Goal: Check status

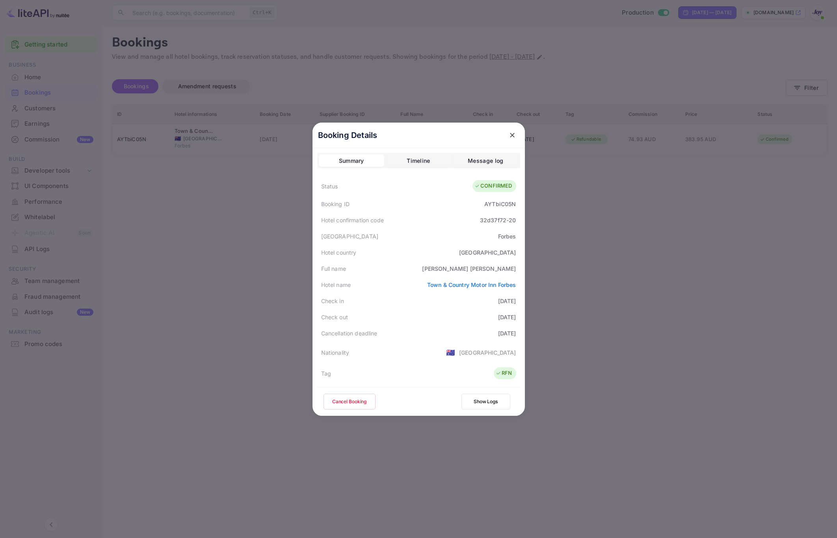
click at [267, 339] on div at bounding box center [418, 269] width 837 height 538
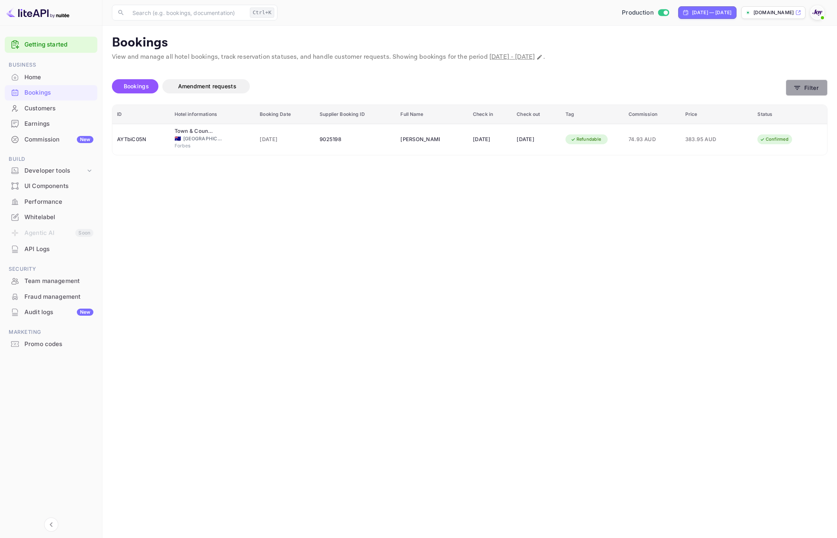
click at [815, 91] on button "Filter" at bounding box center [807, 88] width 42 height 16
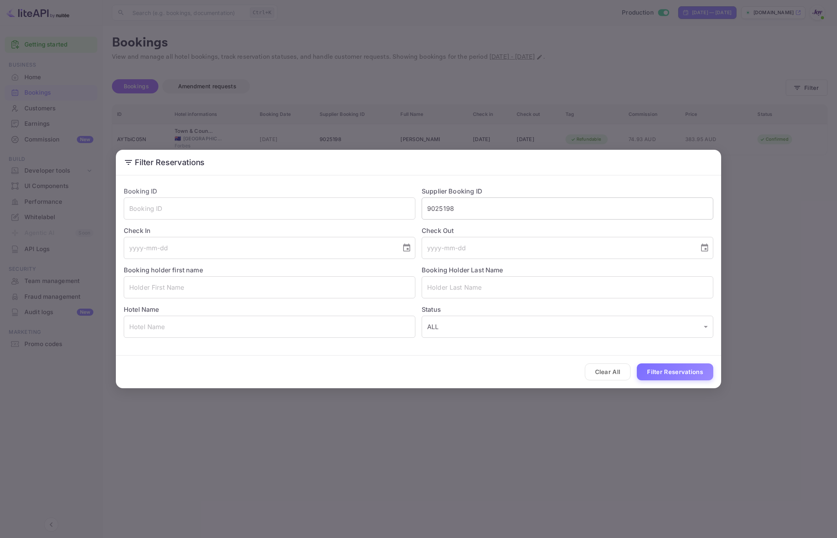
click at [497, 207] on input "9025198" at bounding box center [568, 208] width 292 height 22
click at [153, 291] on input "text" at bounding box center [270, 287] width 292 height 22
type input "A"
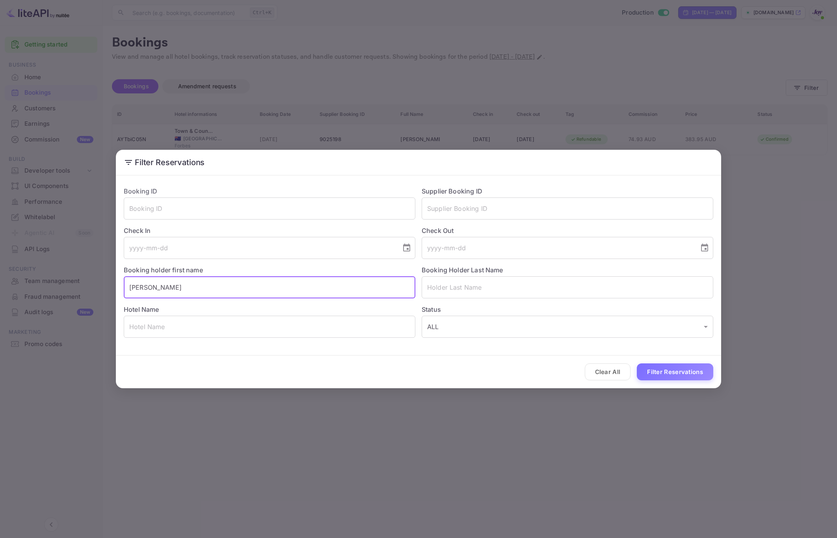
type input "[PERSON_NAME]"
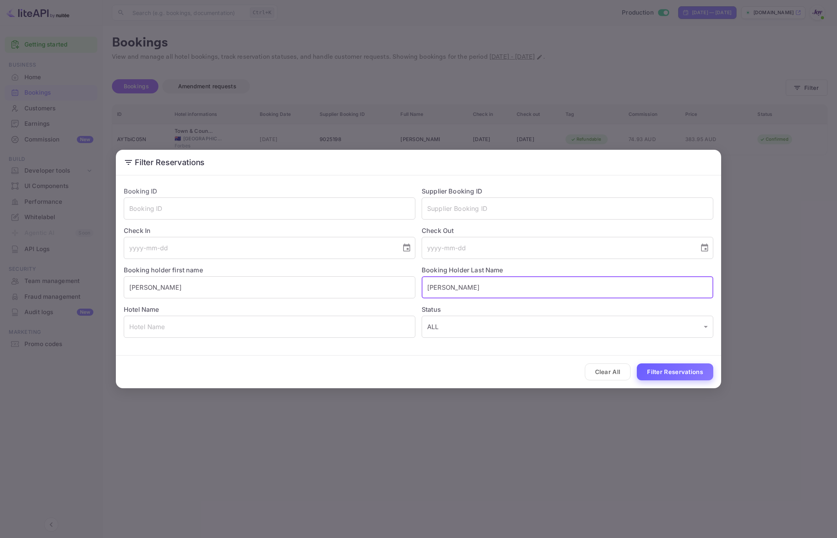
type input "[PERSON_NAME]"
click at [691, 375] on button "Filter Reservations" at bounding box center [675, 371] width 76 height 17
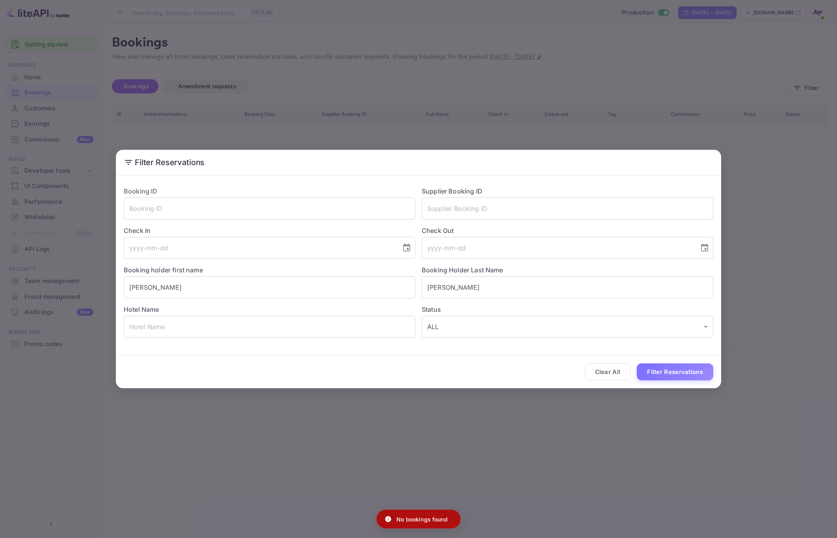
click at [551, 465] on div "Filter Reservations Booking ID ​ Supplier Booking ID ​ Check In ​ Check Out ​ B…" at bounding box center [418, 269] width 837 height 538
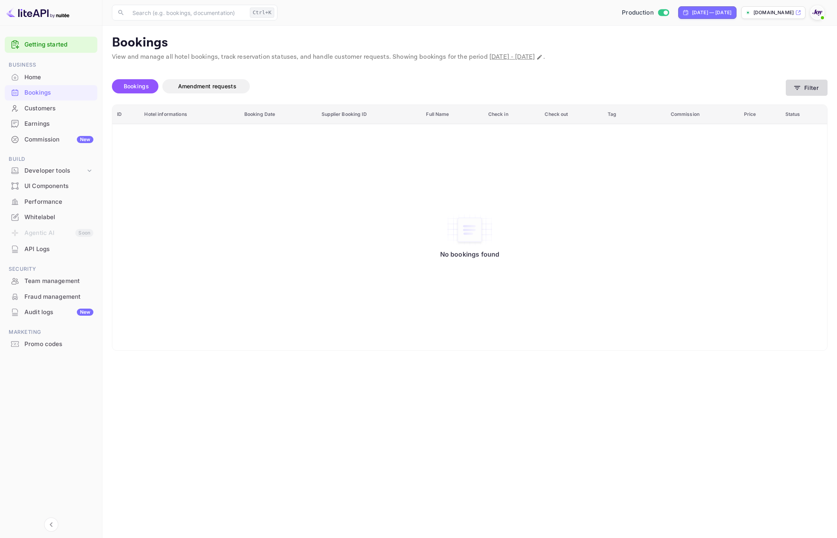
click at [797, 91] on icon "button" at bounding box center [797, 88] width 8 height 8
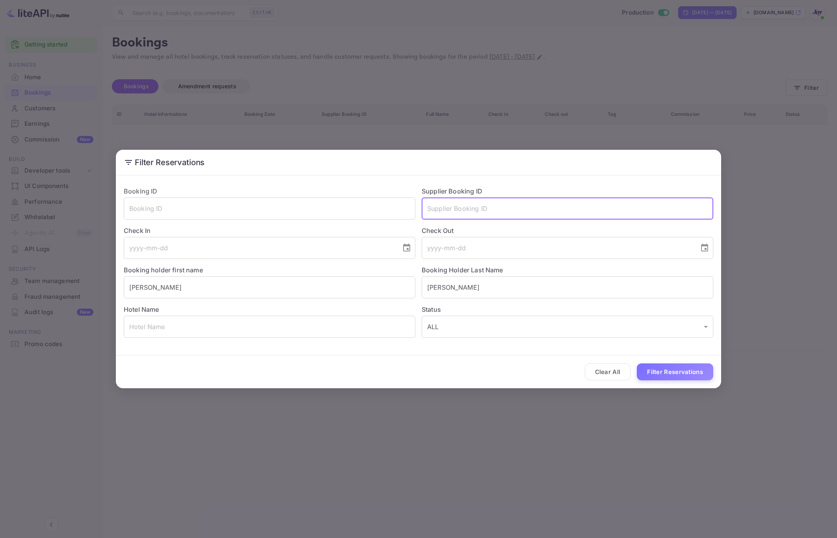
click at [488, 212] on input "text" at bounding box center [568, 208] width 292 height 22
paste input "9025198"
type input "9025198"
click at [317, 284] on input "[PERSON_NAME]" at bounding box center [270, 287] width 292 height 22
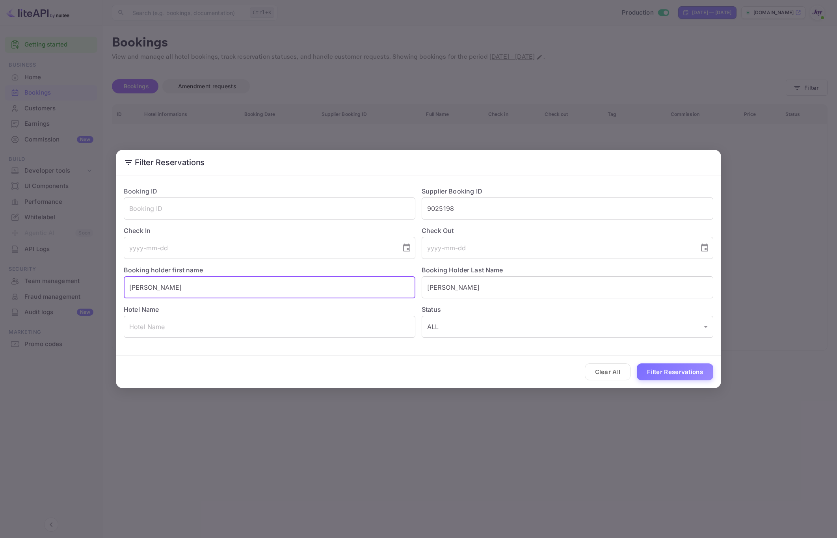
click at [317, 284] on input "[PERSON_NAME]" at bounding box center [270, 287] width 292 height 22
click at [441, 293] on input "[PERSON_NAME]" at bounding box center [568, 287] width 292 height 22
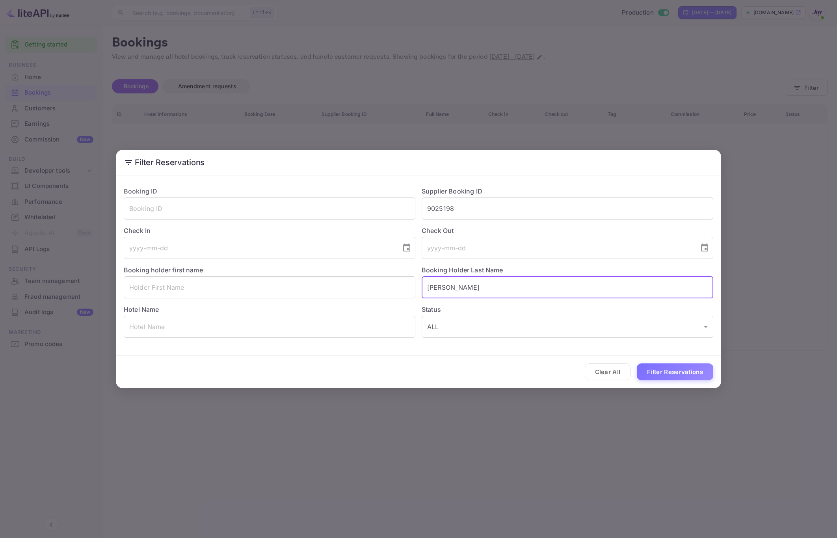
click at [441, 293] on input "[PERSON_NAME]" at bounding box center [568, 287] width 292 height 22
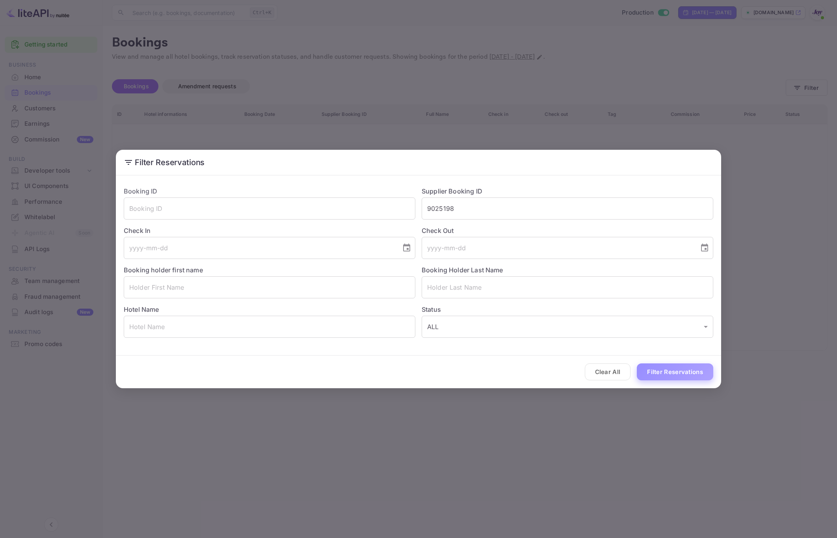
click at [668, 371] on button "Filter Reservations" at bounding box center [675, 371] width 76 height 17
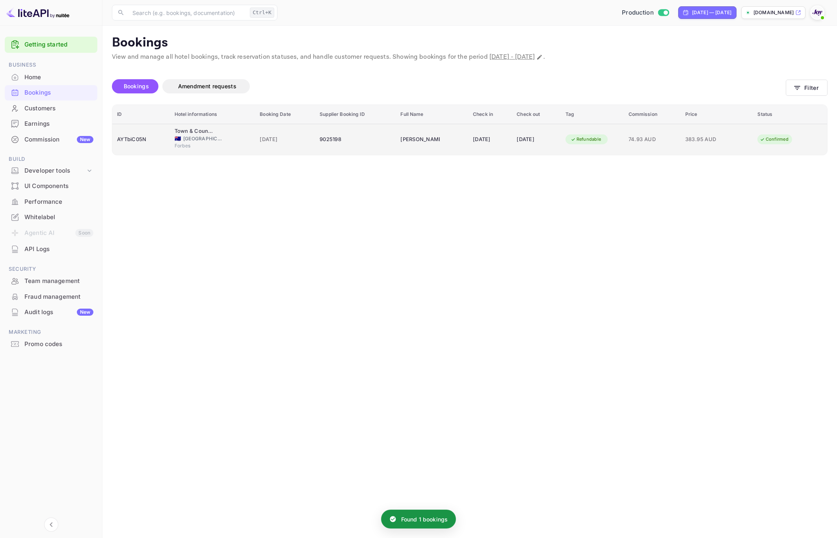
click at [420, 148] on td "[PERSON_NAME]" at bounding box center [432, 139] width 73 height 31
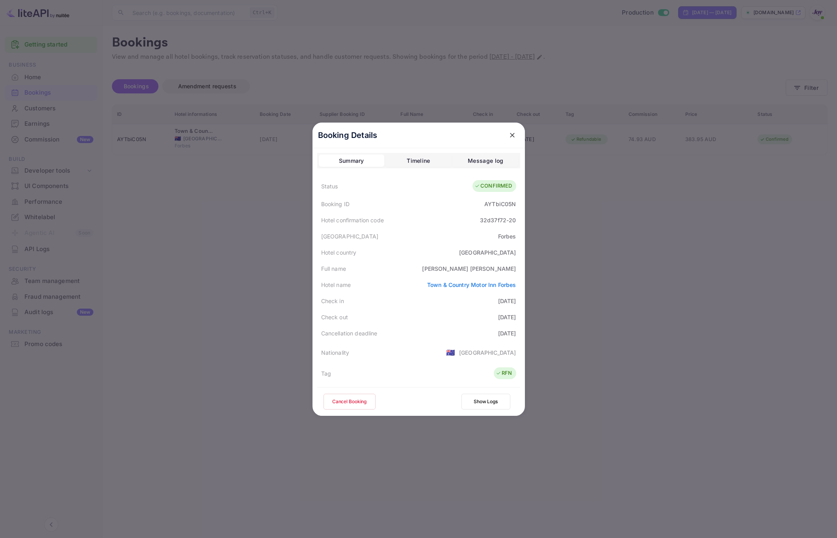
click at [486, 265] on div "[PERSON_NAME]" at bounding box center [469, 268] width 94 height 8
copy div "[PERSON_NAME]"
drag, startPoint x: 516, startPoint y: 302, endPoint x: 317, endPoint y: 303, distance: 198.7
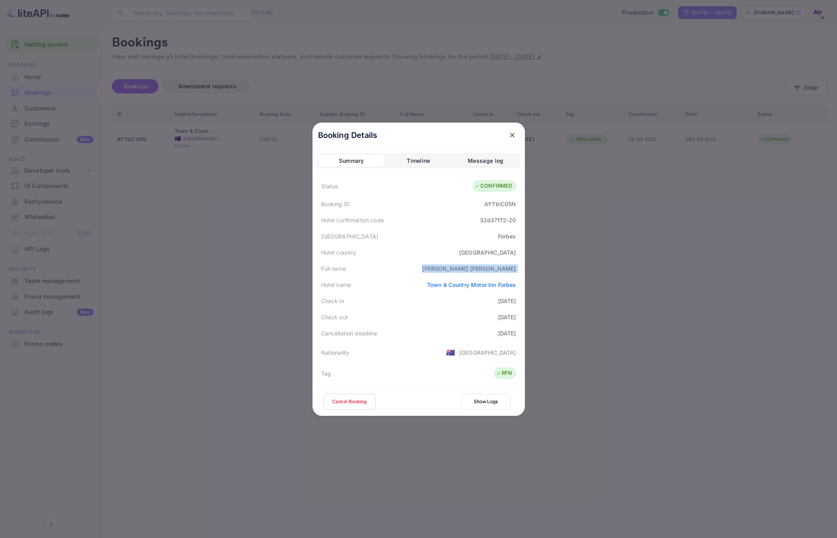
click at [317, 303] on div "Check in [DATE]" at bounding box center [418, 301] width 203 height 16
copy div "Check in [DATE]"
drag, startPoint x: 516, startPoint y: 316, endPoint x: 316, endPoint y: 314, distance: 199.5
click at [317, 314] on div "Check out [DATE]" at bounding box center [418, 317] width 203 height 16
copy div "Check out [DATE]"
